Goal: Transaction & Acquisition: Purchase product/service

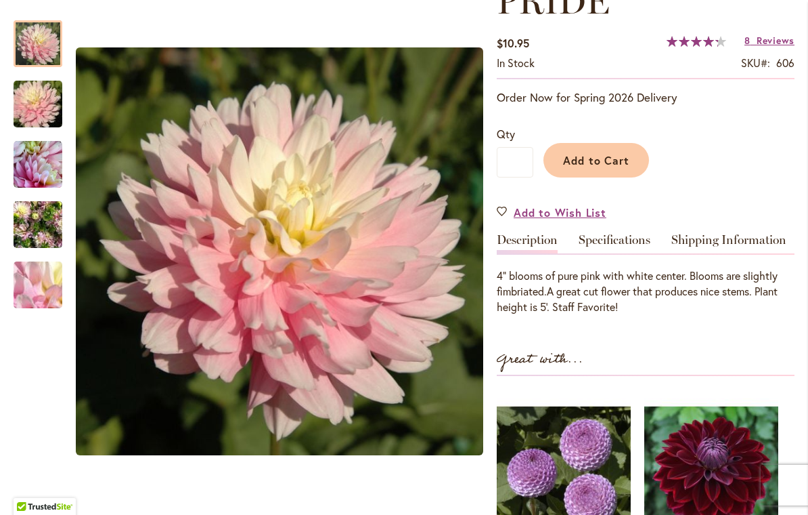
scroll to position [257, 0]
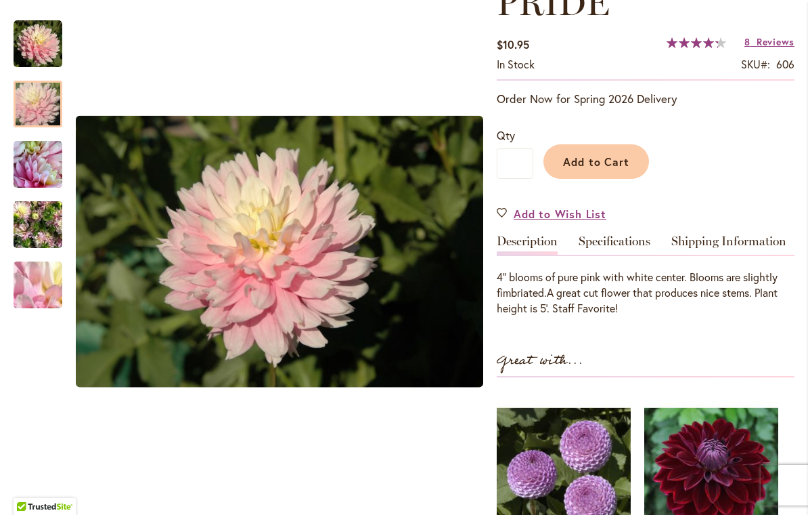
click at [35, 106] on img "CHILSON'S PRIDE" at bounding box center [37, 104] width 97 height 65
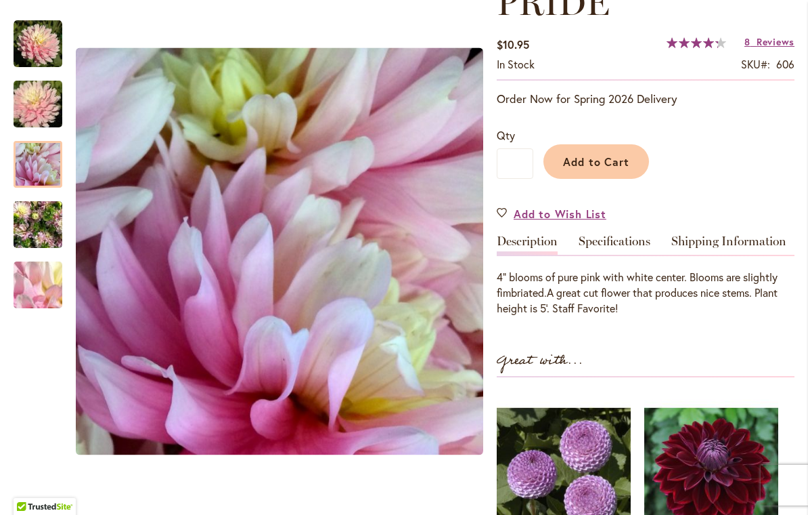
click at [41, 168] on img "CHILSON'S PRIDE" at bounding box center [38, 164] width 49 height 49
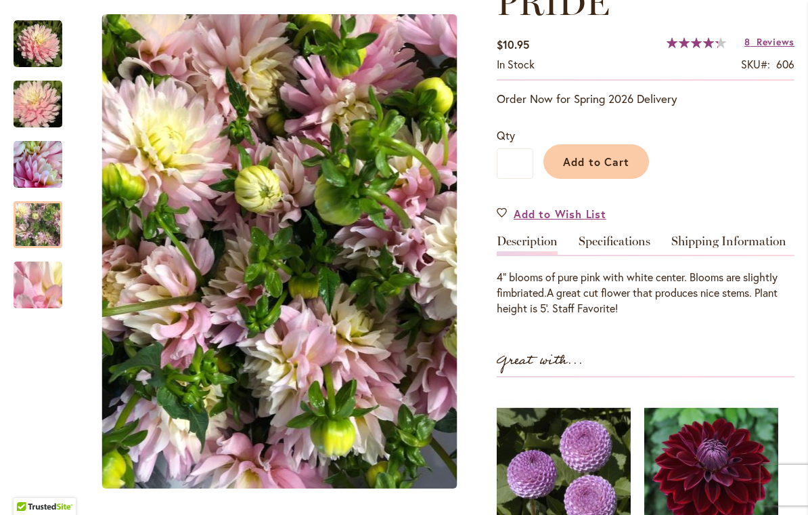
click at [41, 240] on img "CHILSON'S PRIDE" at bounding box center [38, 224] width 49 height 65
click at [37, 298] on img "CHILSON'S PRIDE" at bounding box center [37, 284] width 97 height 73
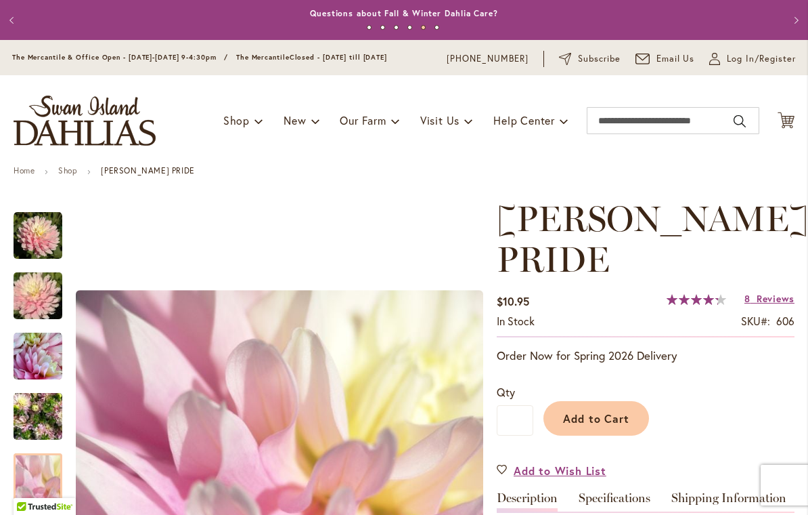
scroll to position [0, 0]
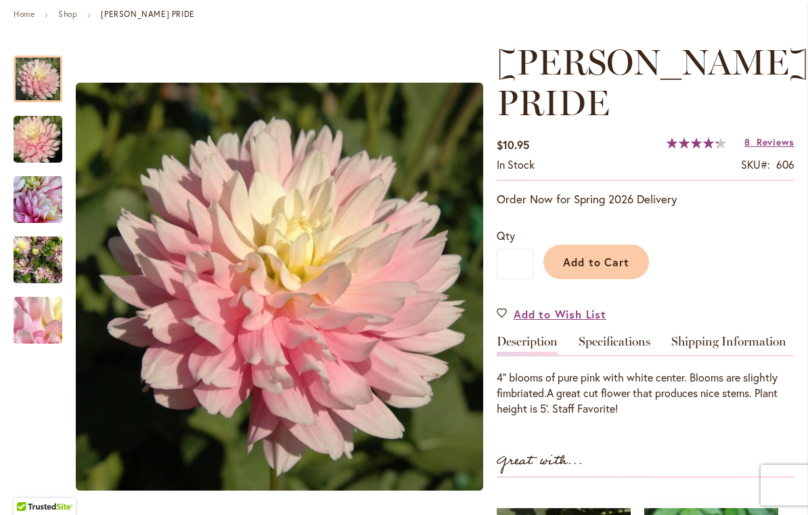
scroll to position [150, 0]
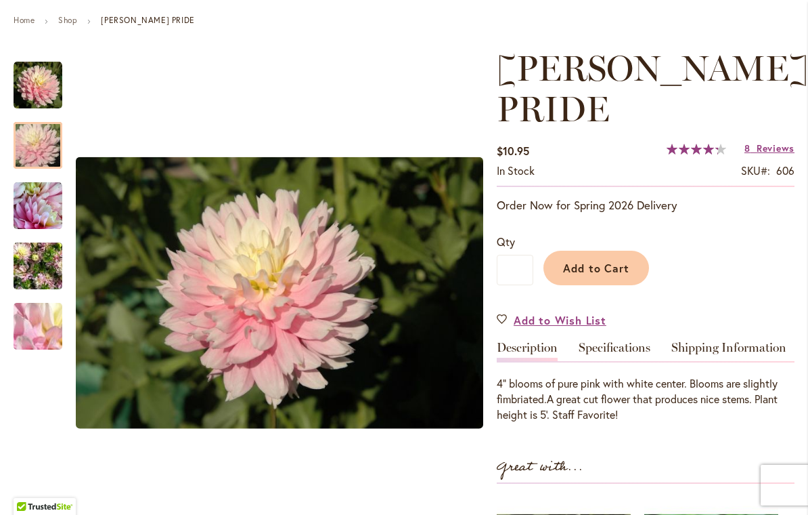
click at [43, 136] on div at bounding box center [38, 145] width 49 height 47
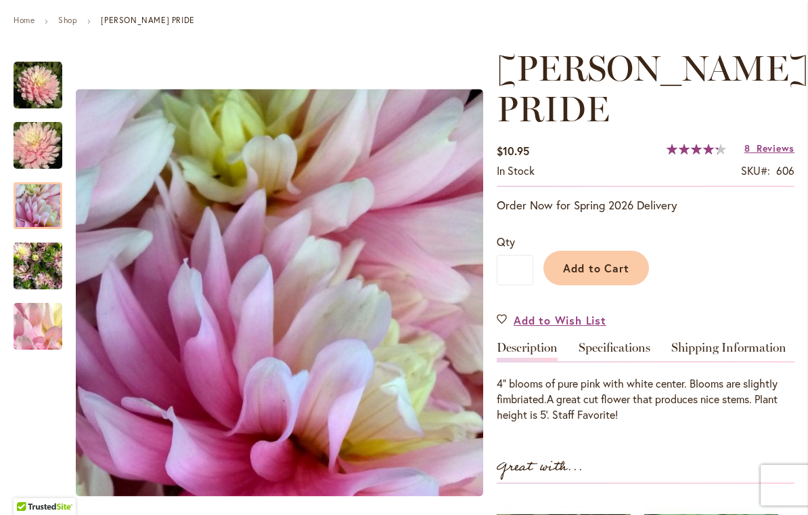
click at [45, 215] on img "CHILSON'S PRIDE" at bounding box center [38, 205] width 49 height 49
click at [41, 281] on img "CHILSON'S PRIDE" at bounding box center [38, 266] width 49 height 65
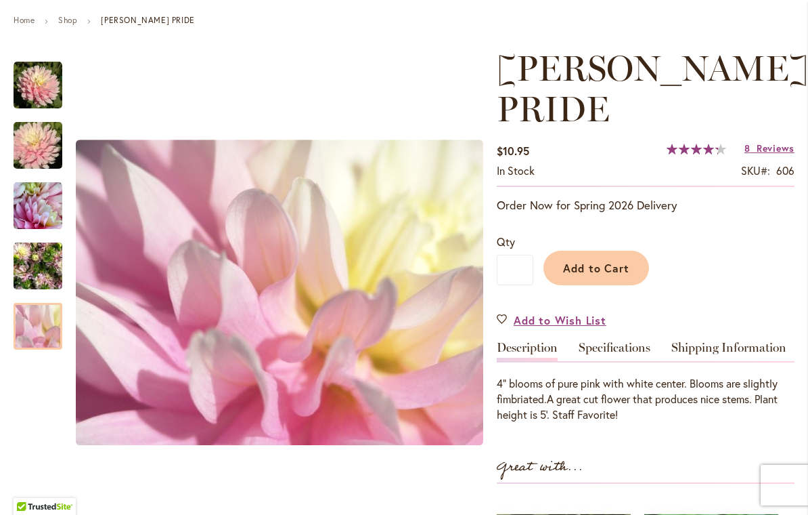
click at [38, 328] on img "CHILSON'S PRIDE" at bounding box center [37, 326] width 97 height 73
click at [30, 101] on img "CHILSON'S PRIDE" at bounding box center [38, 85] width 49 height 49
